Goal: Check status: Check status

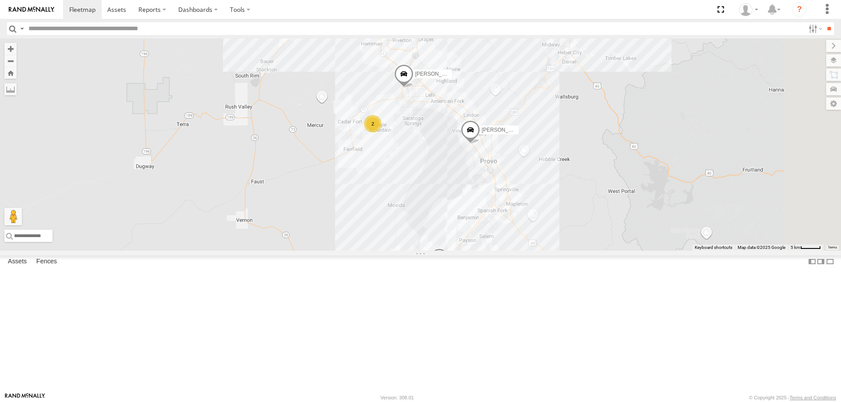
click at [553, 133] on span "[PERSON_NAME] -2017 F150" at bounding box center [517, 130] width 71 height 6
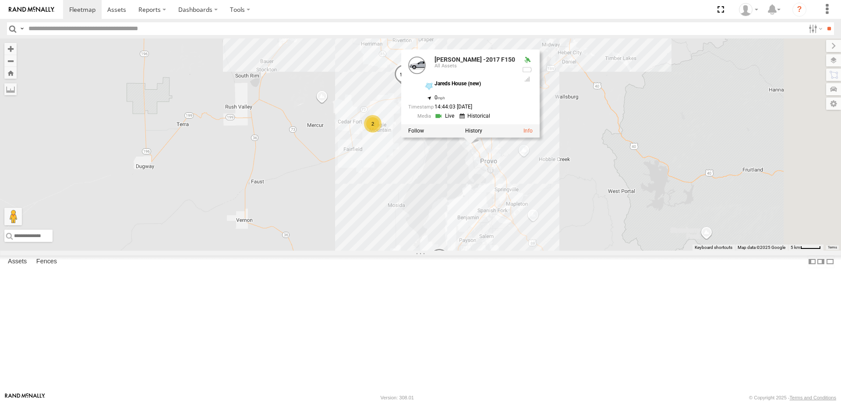
click at [459, 251] on div "4 2 RUBEN 2017 E350 GT1 Justin -2023 F150 JARED -2017 F150 CASEY 2016 Chevy 350…" at bounding box center [420, 145] width 841 height 212
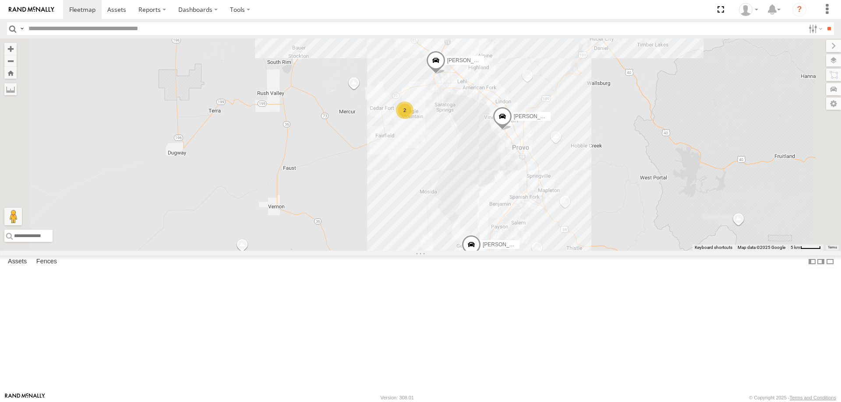
drag, startPoint x: 572, startPoint y: 184, endPoint x: 581, endPoint y: 254, distance: 69.8
click at [581, 251] on div "RUBEN 2017 E350 GT1 Justin -2023 F150 JARED -2017 F150 CASEY 2016 Chevy 3500 4 2" at bounding box center [420, 145] width 841 height 212
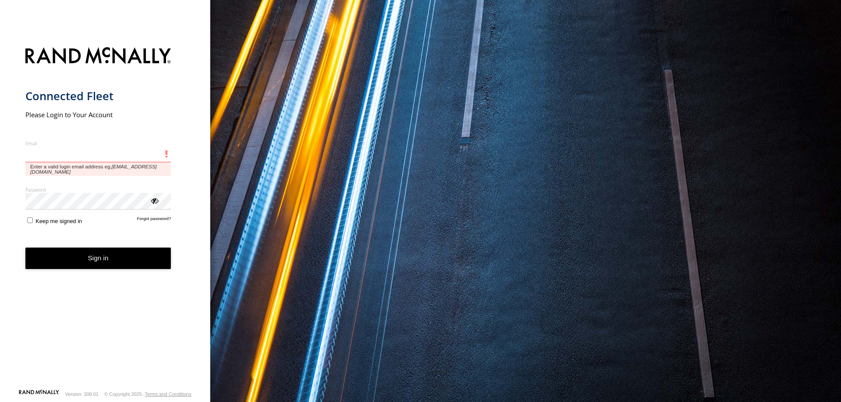
click at [91, 152] on input "Email" at bounding box center [98, 155] width 146 height 16
type input "**********"
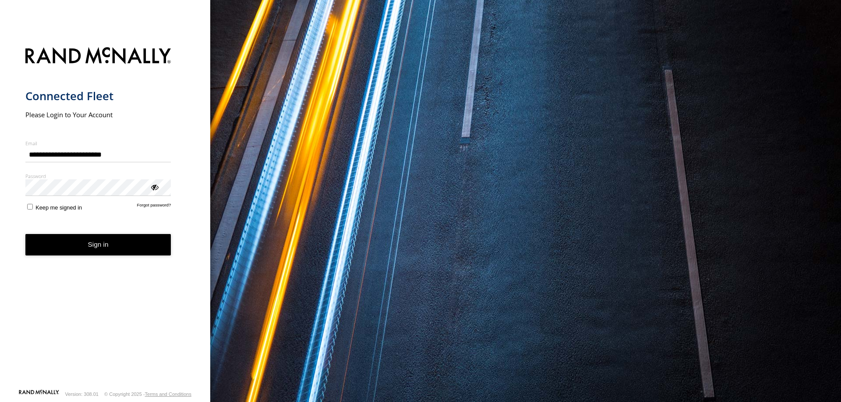
click at [88, 241] on button "Sign in" at bounding box center [98, 244] width 146 height 21
